Goal: Transaction & Acquisition: Subscribe to service/newsletter

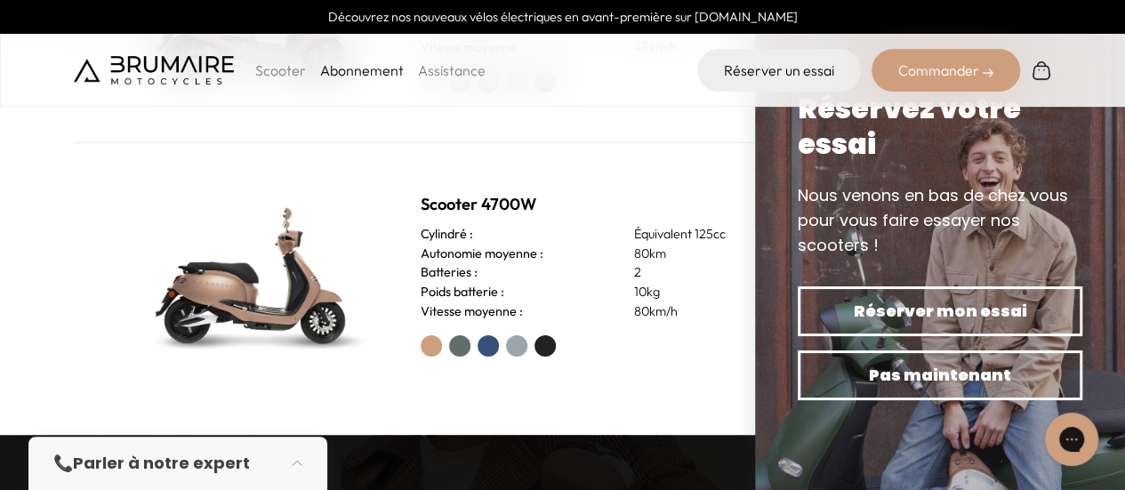
scroll to position [445, 0]
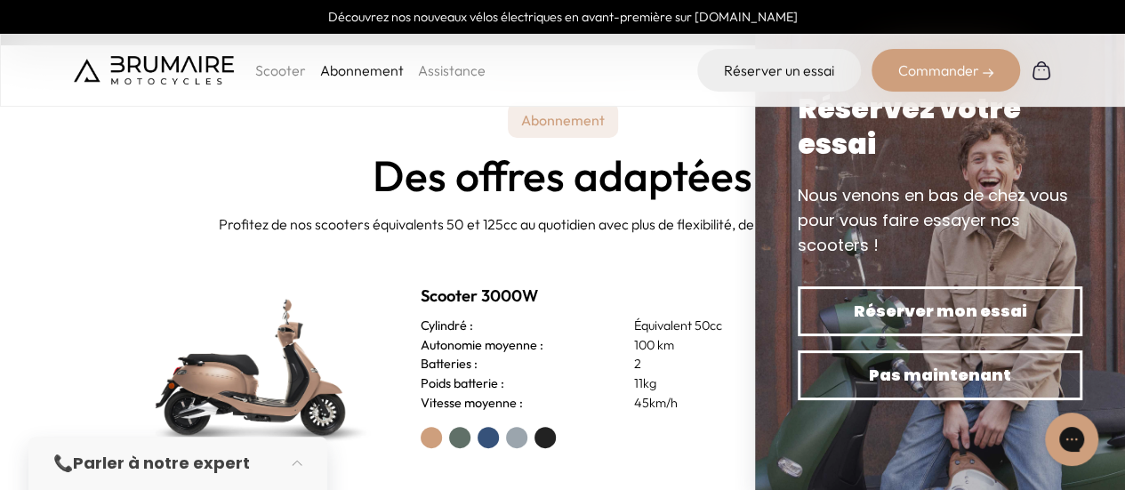
click at [511, 303] on h2 "Scooter 3000W" at bounding box center [598, 296] width 355 height 25
click at [288, 344] on img at bounding box center [254, 367] width 249 height 178
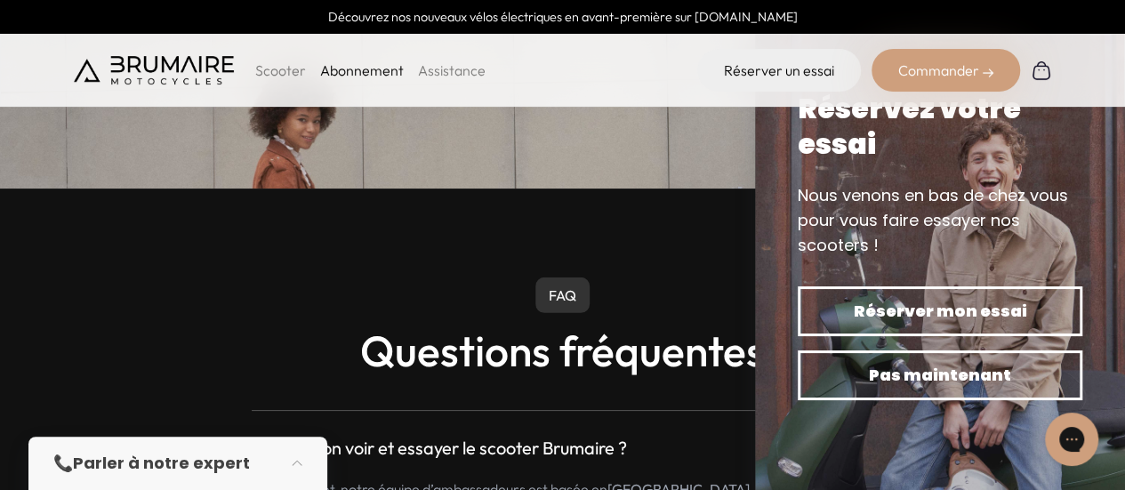
scroll to position [2491, 0]
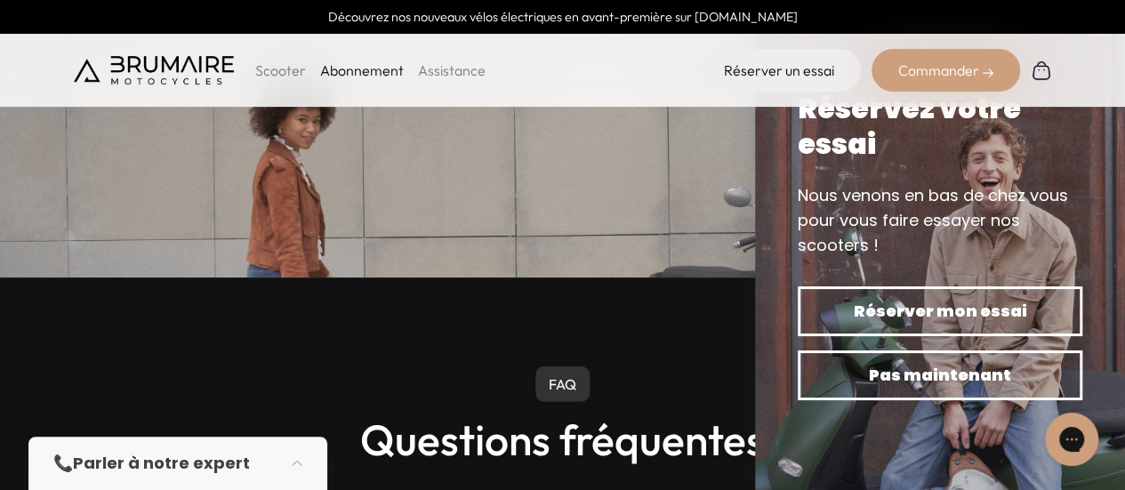
click at [955, 66] on div "Commander" at bounding box center [946, 70] width 149 height 43
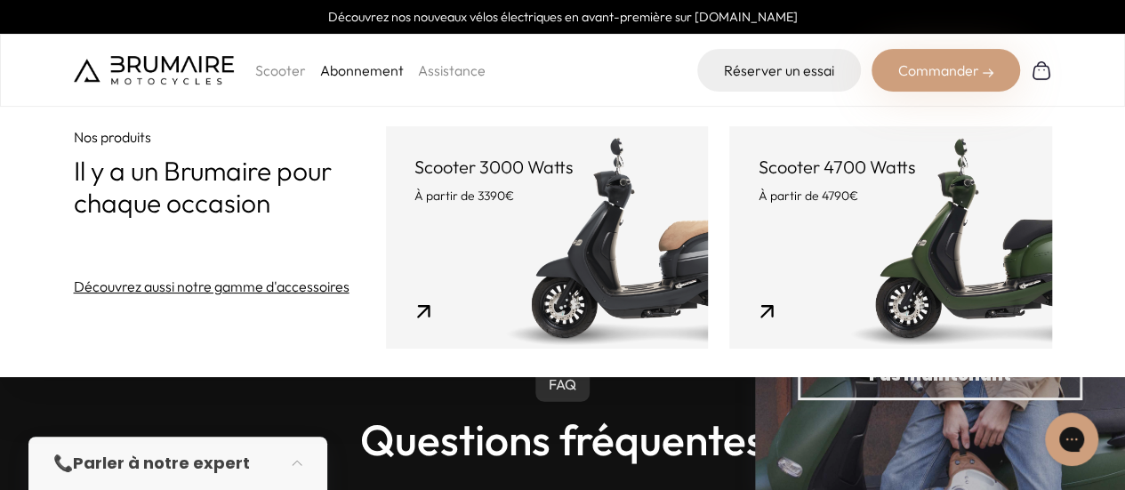
click at [285, 60] on p "Scooter" at bounding box center [280, 70] width 51 height 21
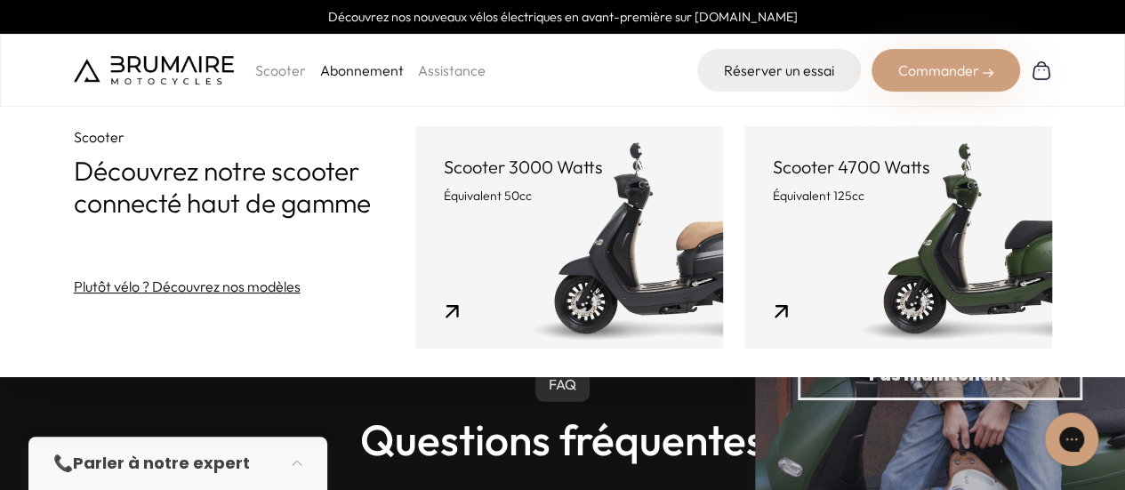
click at [380, 75] on link "Abonnement" at bounding box center [362, 70] width 84 height 18
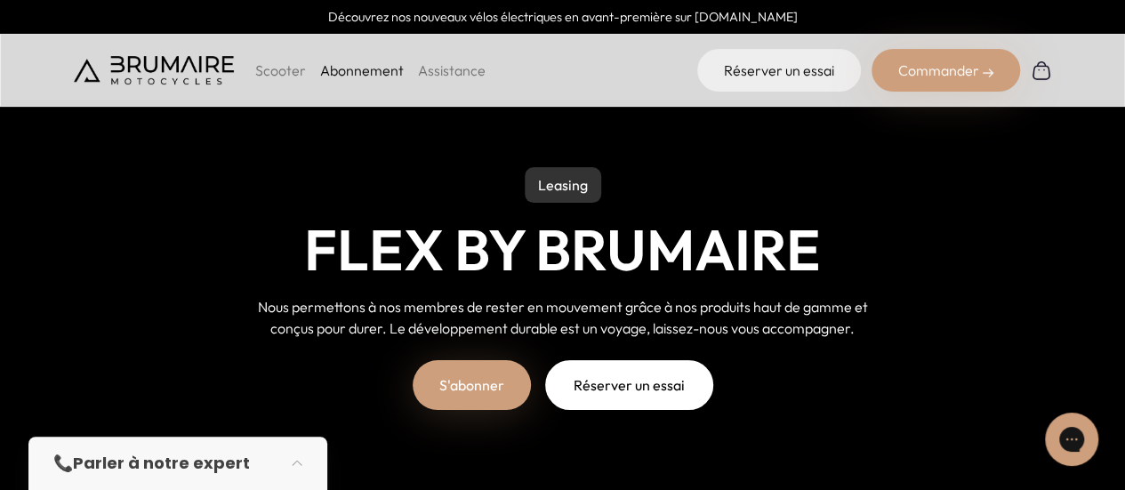
click at [449, 401] on link "S'abonner" at bounding box center [472, 385] width 118 height 50
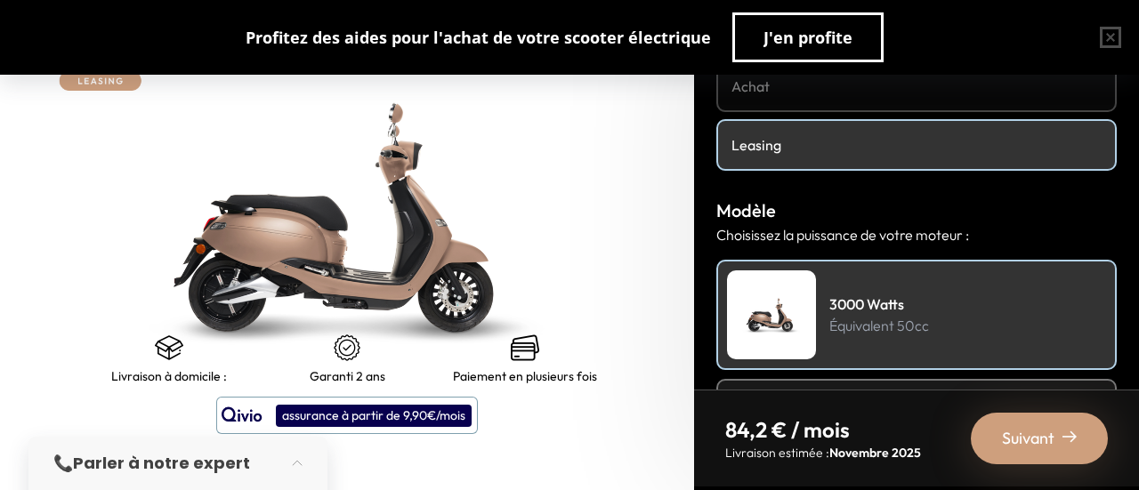
scroll to position [267, 0]
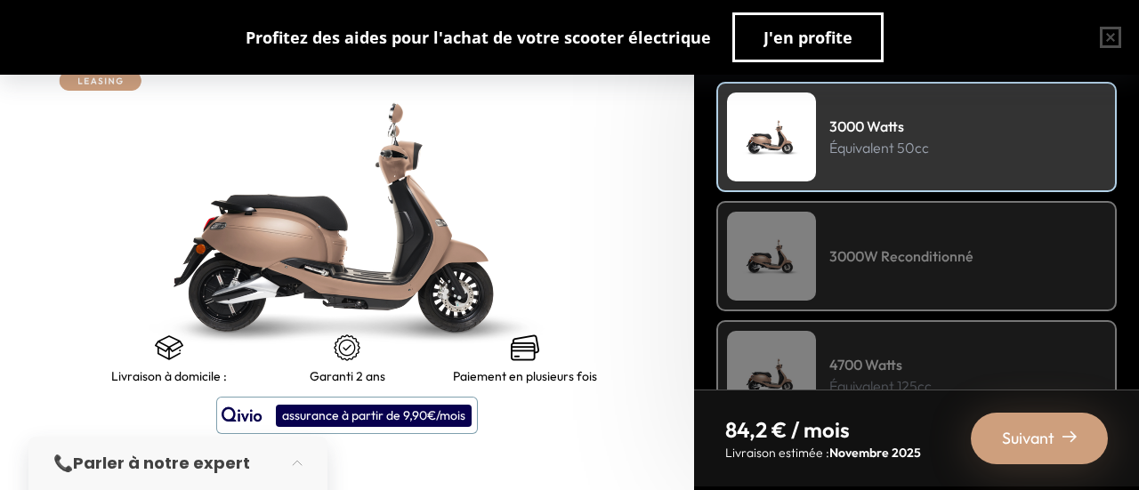
click at [920, 230] on div "3000W Reconditionné" at bounding box center [916, 256] width 400 height 110
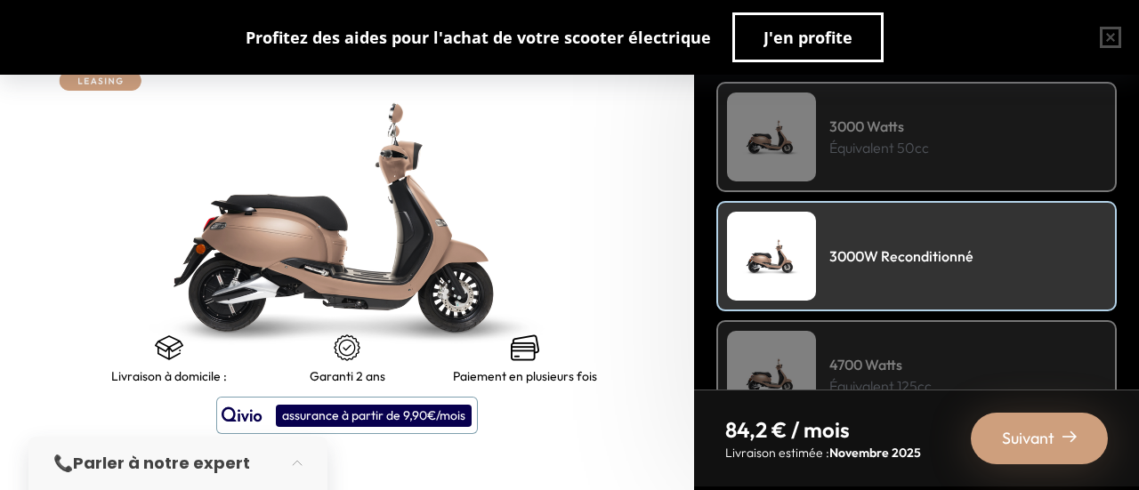
click at [918, 150] on p "Équivalent 50cc" at bounding box center [879, 147] width 100 height 21
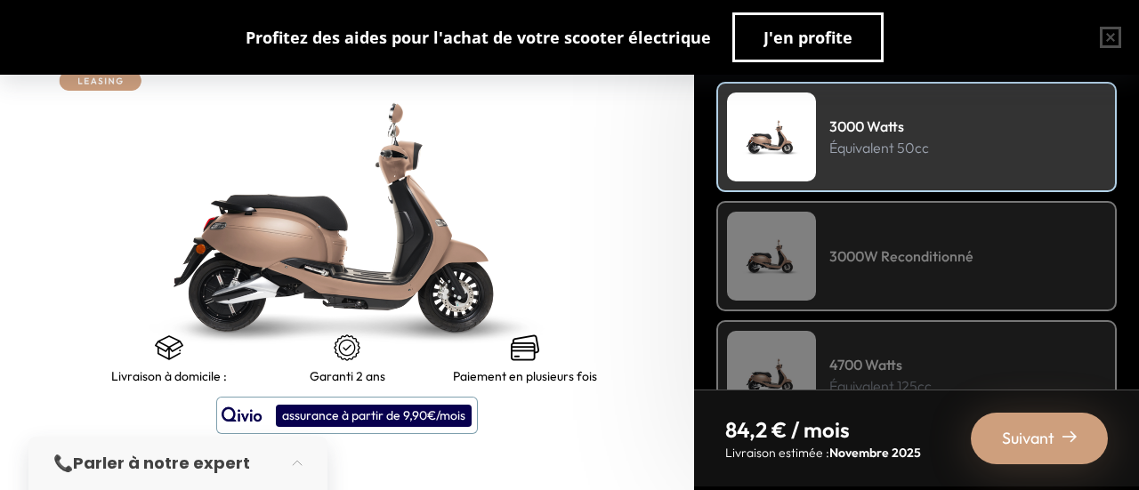
click at [918, 204] on div "3000W Reconditionné" at bounding box center [916, 256] width 400 height 110
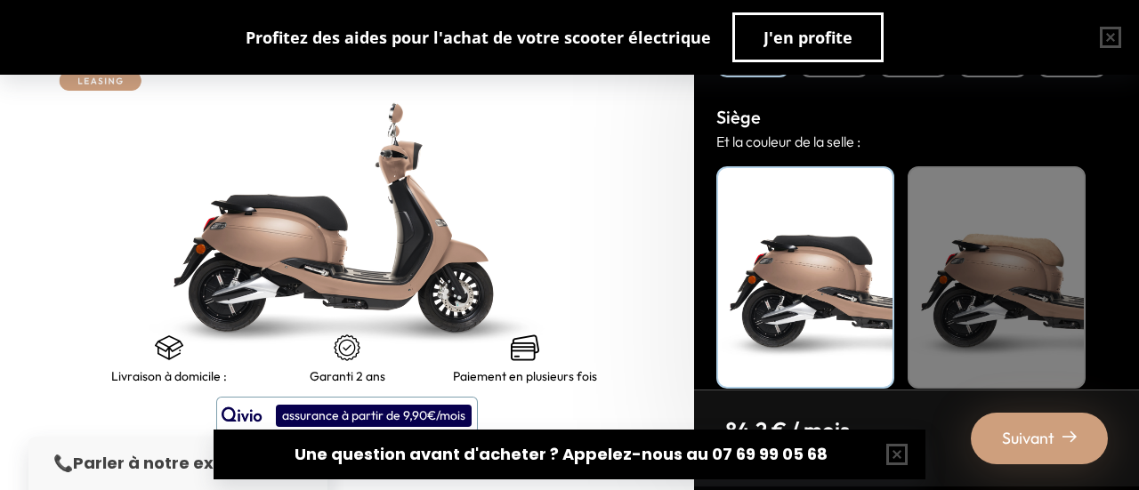
scroll to position [822, 0]
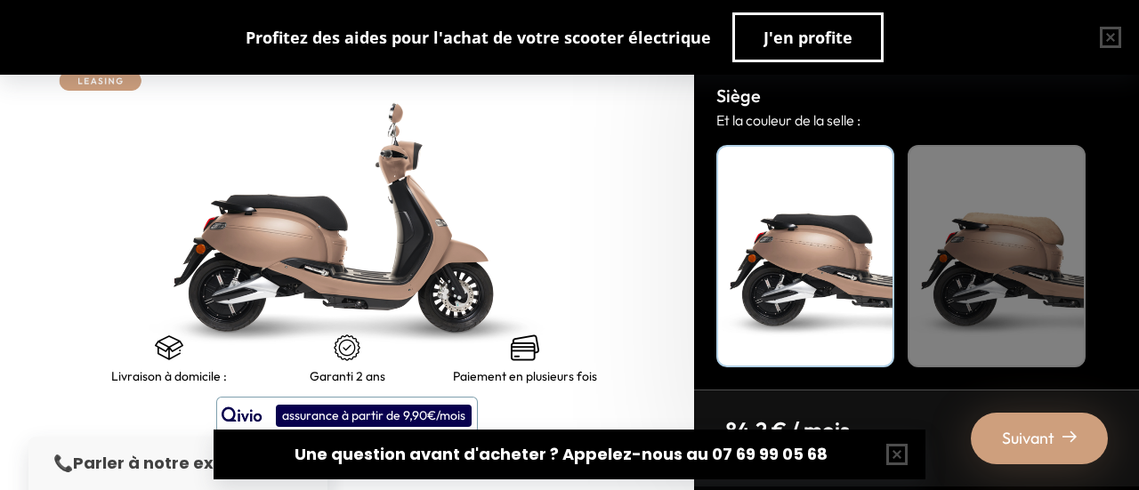
click at [442, 412] on div "assurance à partir de 9,90€/mois" at bounding box center [374, 416] width 196 height 22
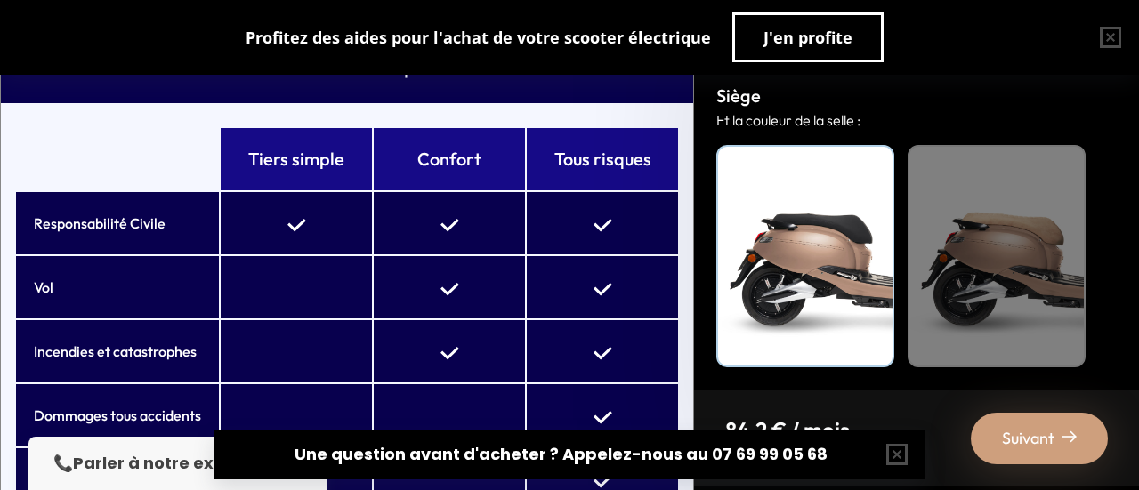
scroll to position [110, 0]
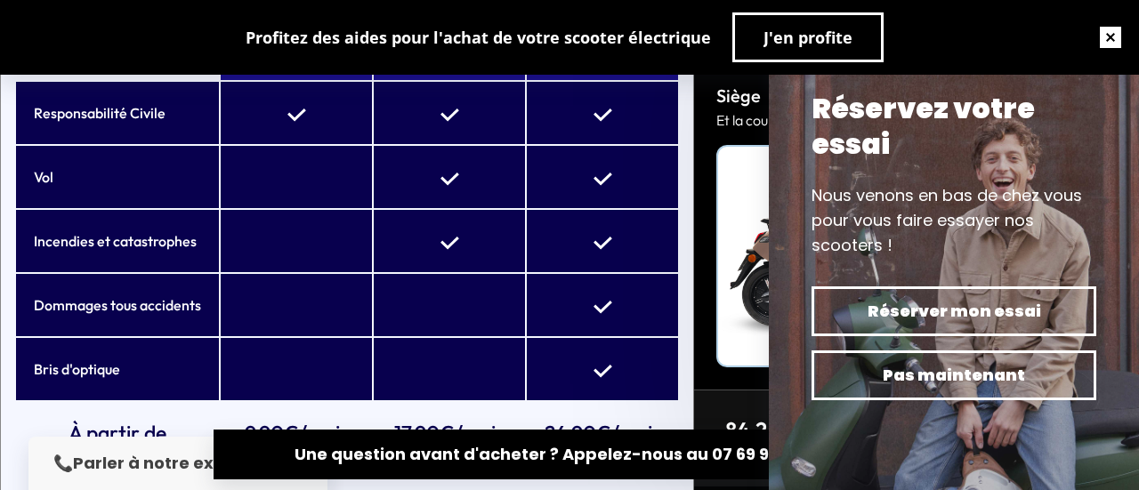
click at [1110, 36] on button "button" at bounding box center [1110, 37] width 57 height 57
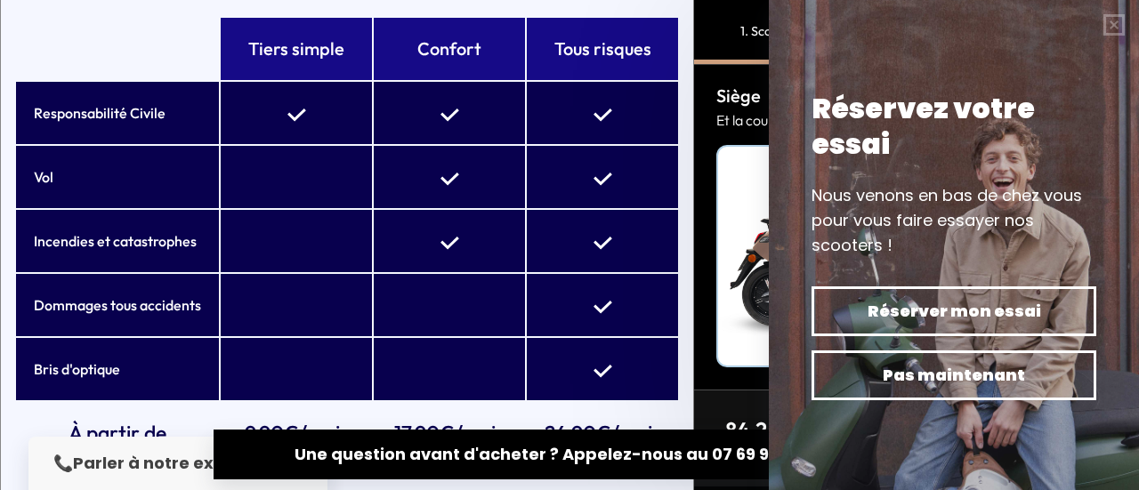
click at [614, 451] on strong "Une question avant d'acheter ? Appelez-nous au 07 69 99 05 68" at bounding box center [560, 454] width 533 height 22
click at [1116, 24] on button "button" at bounding box center [1114, 25] width 50 height 50
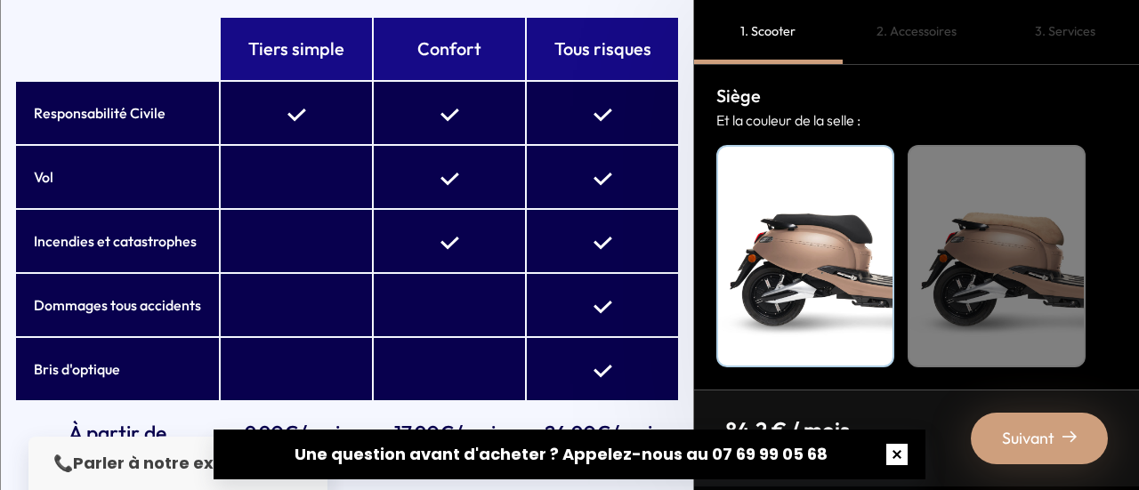
click at [899, 457] on button "button" at bounding box center [896, 454] width 57 height 57
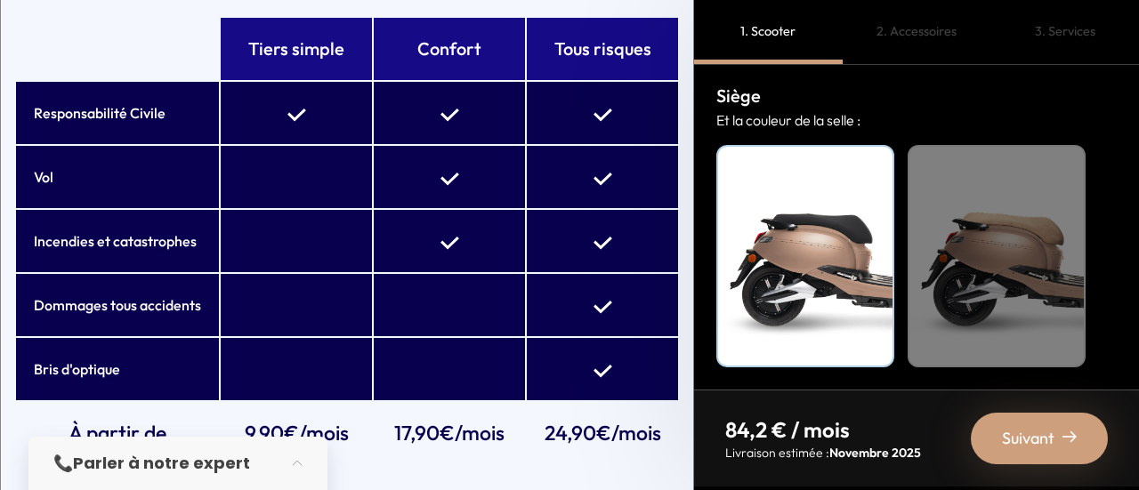
click at [270, 463] on div "📞 Parler à notre expert" at bounding box center [177, 463] width 299 height 53
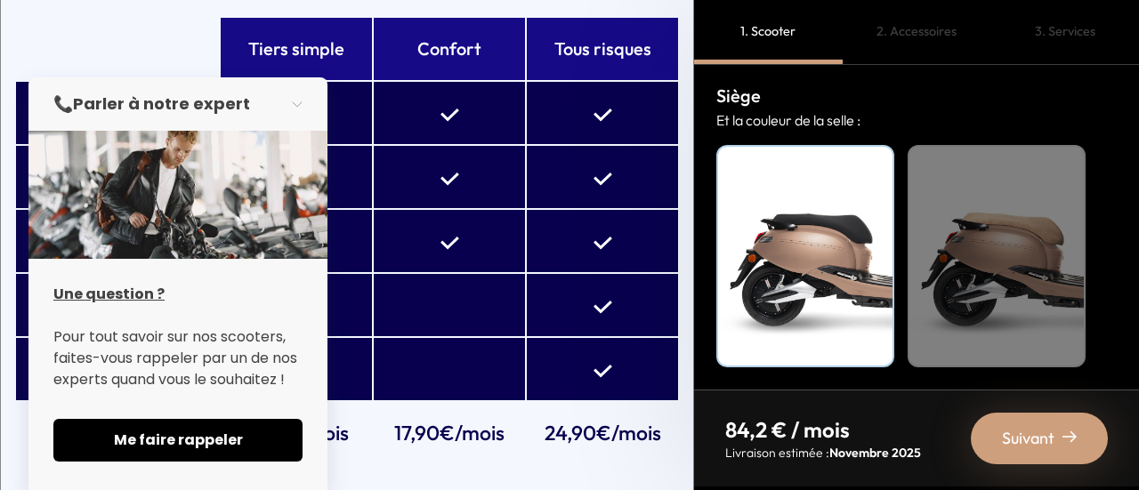
click at [415, 402] on td "17,90€/mois" at bounding box center [449, 433] width 151 height 62
click at [302, 104] on button "button" at bounding box center [303, 104] width 50 height 39
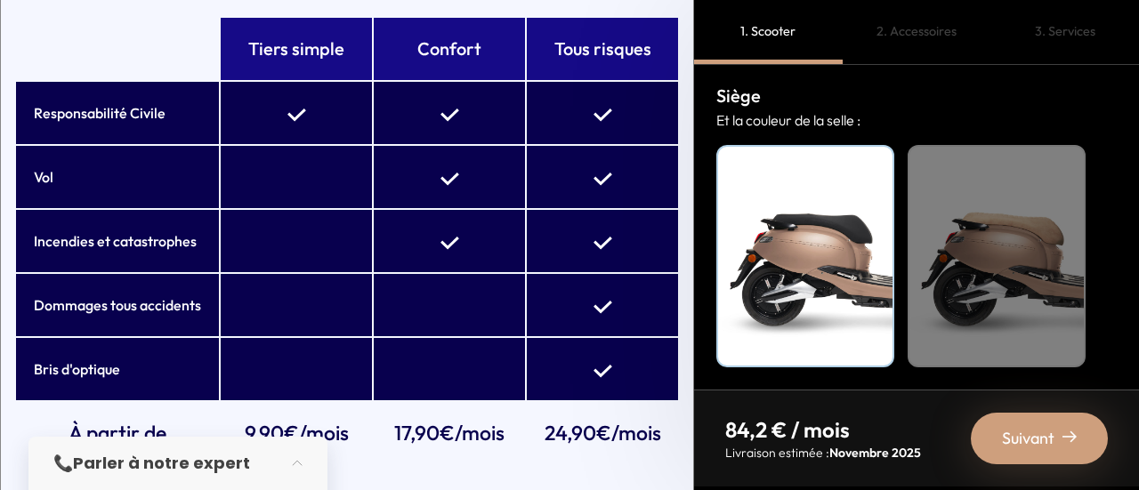
click at [1033, 447] on span "Suivant" at bounding box center [1028, 438] width 52 height 25
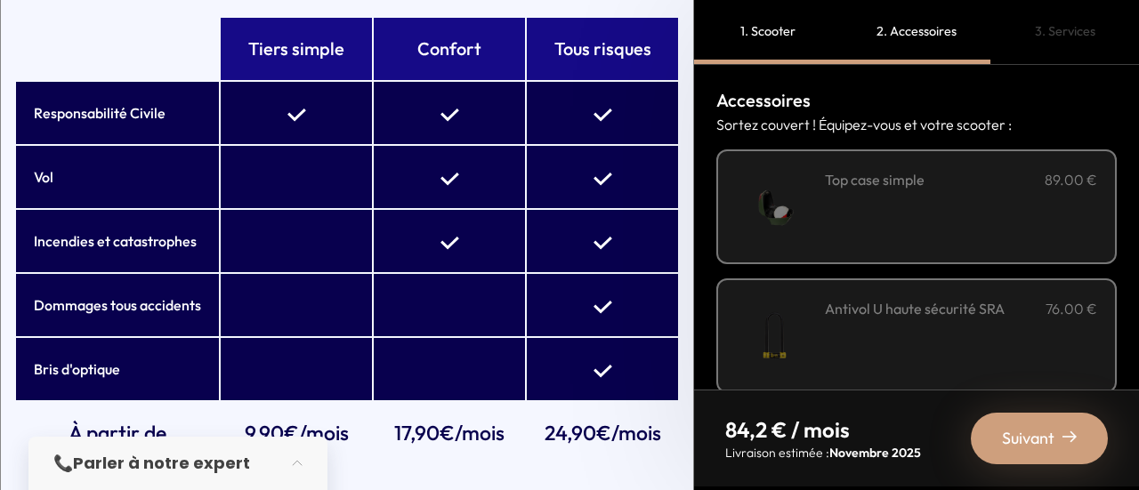
click at [895, 237] on div "**********" at bounding box center [961, 207] width 272 height 76
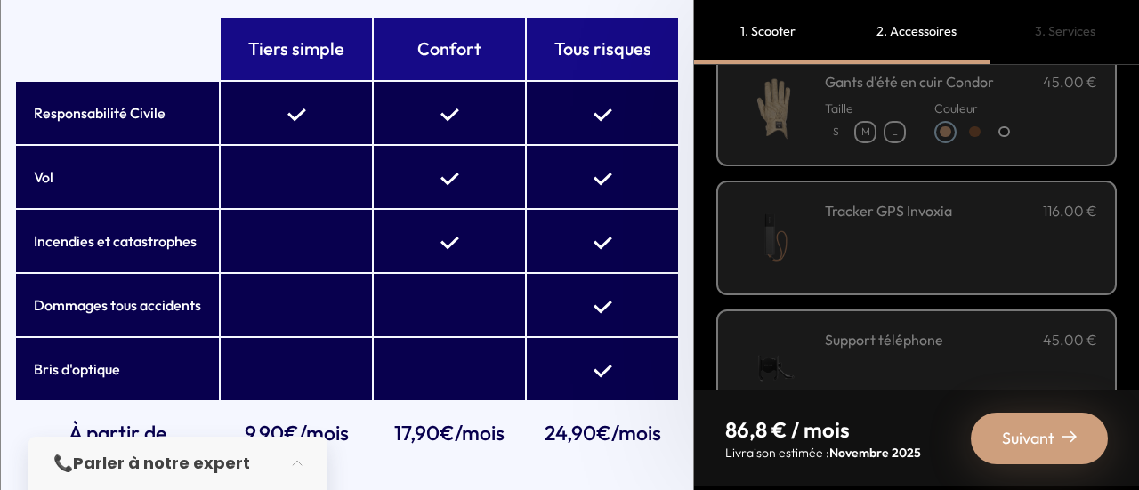
scroll to position [445, 0]
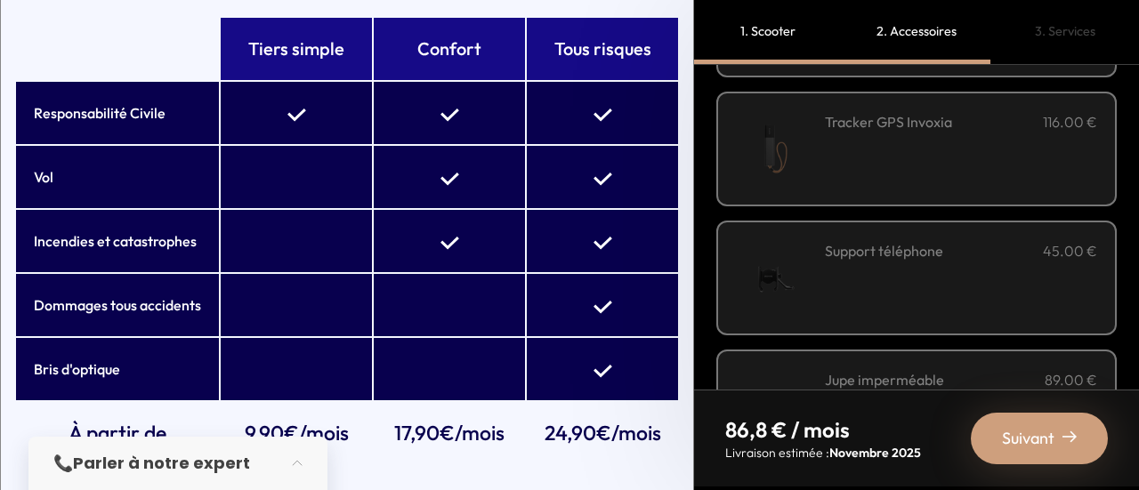
click at [1055, 440] on div "Suivant" at bounding box center [1039, 439] width 137 height 52
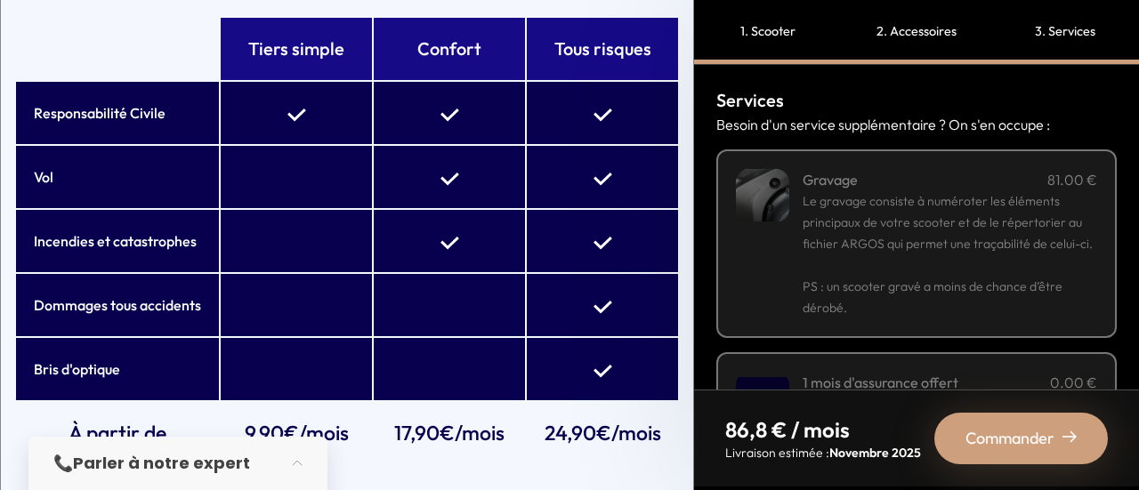
click at [1025, 439] on span "Commander" at bounding box center [1009, 438] width 89 height 25
